Goal: Find specific page/section: Find specific page/section

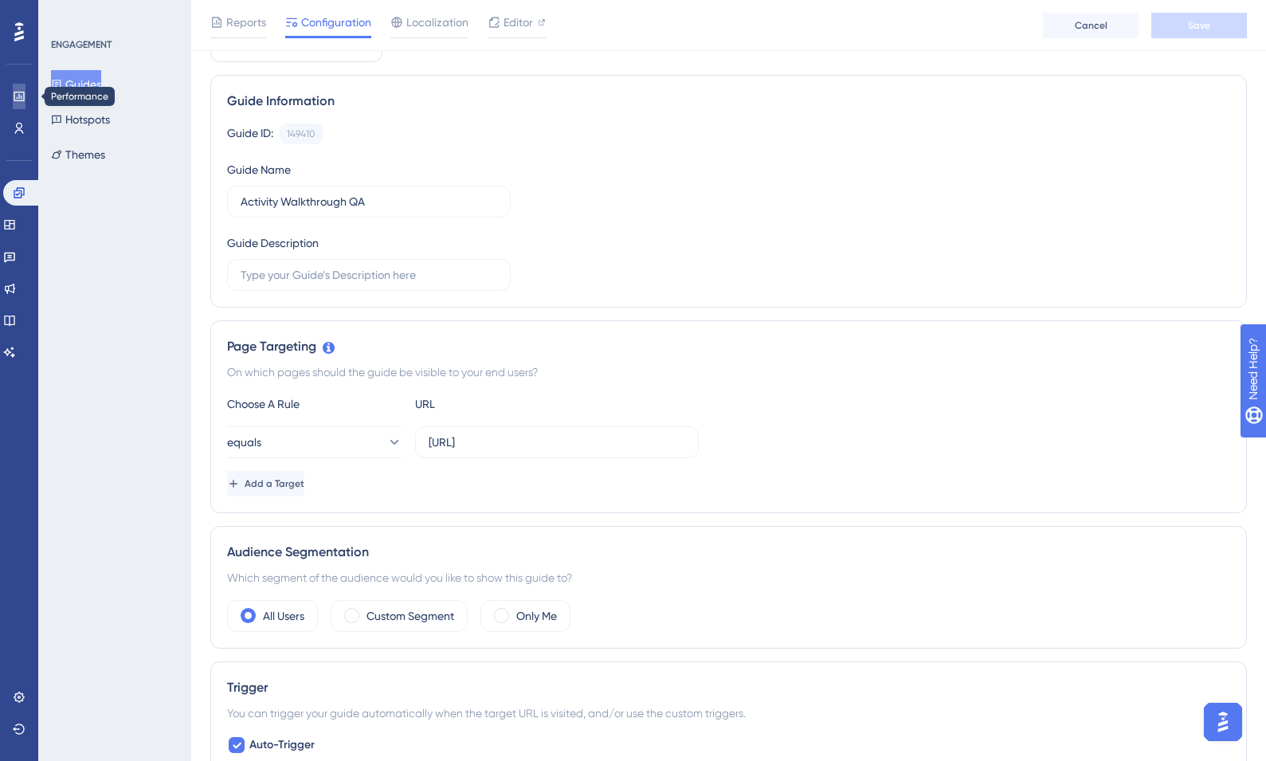
click at [17, 92] on icon at bounding box center [19, 97] width 10 height 10
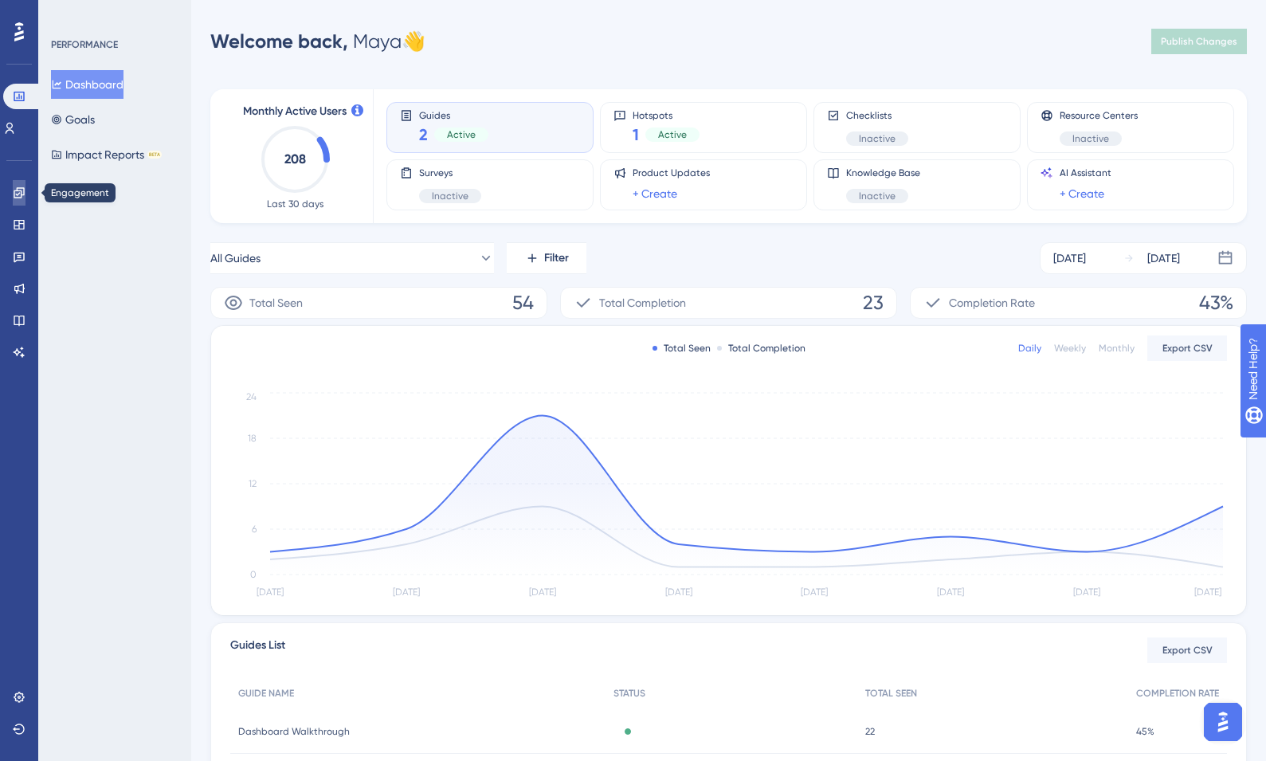
click at [21, 185] on link at bounding box center [19, 193] width 13 height 26
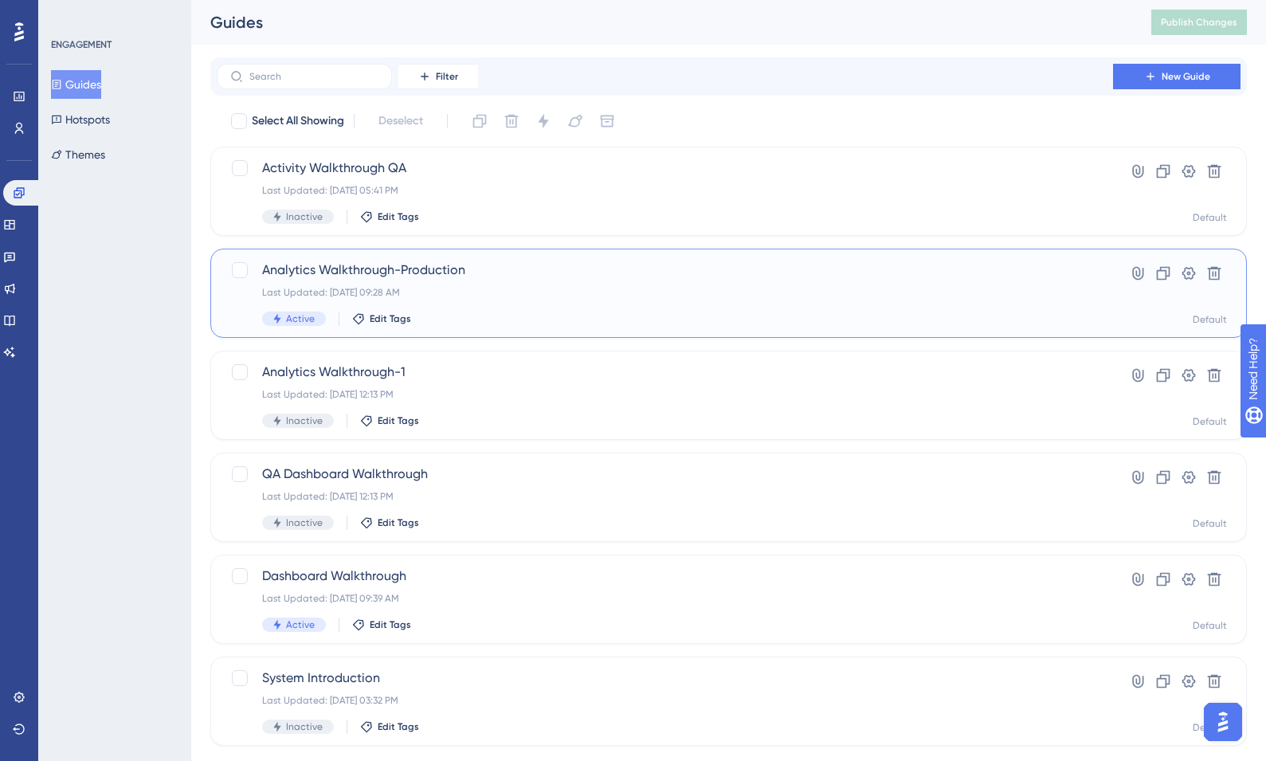
click at [484, 284] on div "Analytics Walkthrough-Production Last Updated: [DATE] 09:28 AM Active Edit Tags" at bounding box center [665, 293] width 806 height 65
